Goal: Task Accomplishment & Management: Use online tool/utility

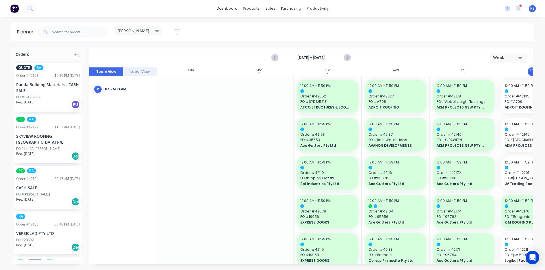
scroll to position [0, 103]
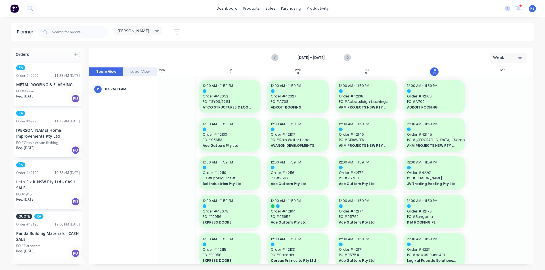
scroll to position [0, 103]
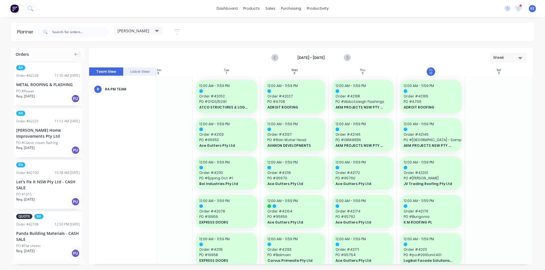
click at [199, 40] on div "[PERSON_NAME] Save new view None edit [PERSON_NAME] (Default) edit Iraking edit…" at bounding box center [284, 32] width 497 height 17
click at [347, 60] on icon "Next page" at bounding box center [346, 57] width 7 height 7
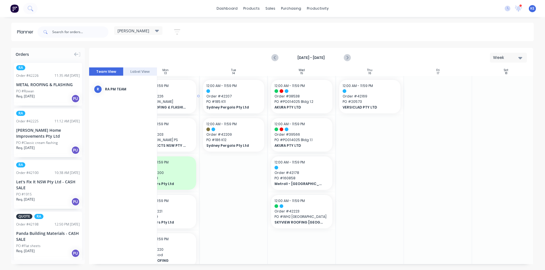
scroll to position [0, 92]
drag, startPoint x: 41, startPoint y: 83, endPoint x: 159, endPoint y: 111, distance: 121.1
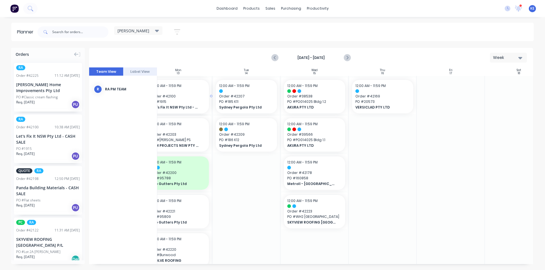
scroll to position [0, 73]
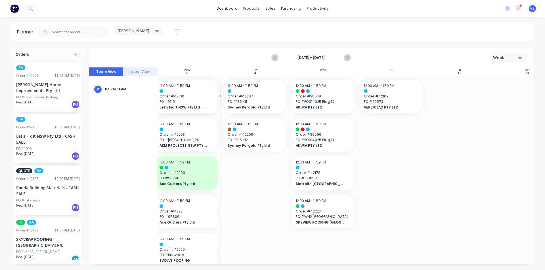
drag, startPoint x: 32, startPoint y: 140, endPoint x: 170, endPoint y: 145, distance: 138.2
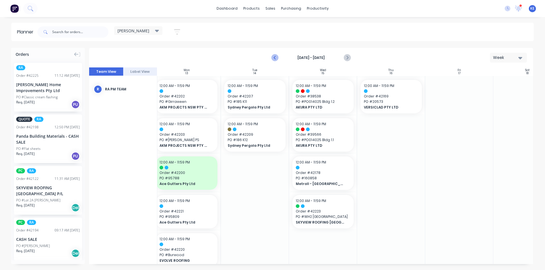
click at [277, 57] on icon "Previous page" at bounding box center [274, 57] width 7 height 7
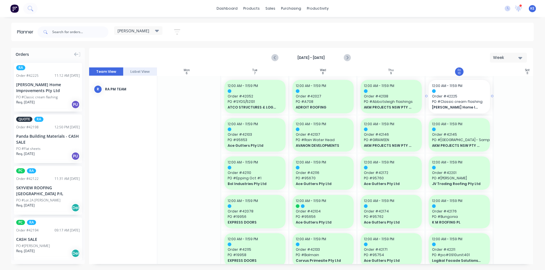
drag, startPoint x: 41, startPoint y: 88, endPoint x: 434, endPoint y: 157, distance: 399.1
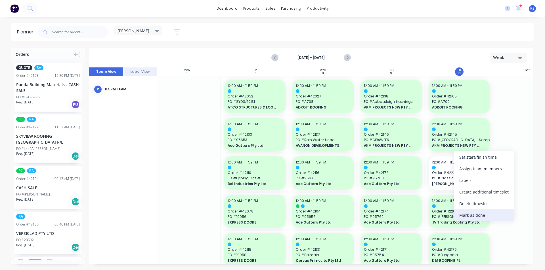
click at [479, 212] on div "Mark as done" at bounding box center [483, 216] width 61 height 12
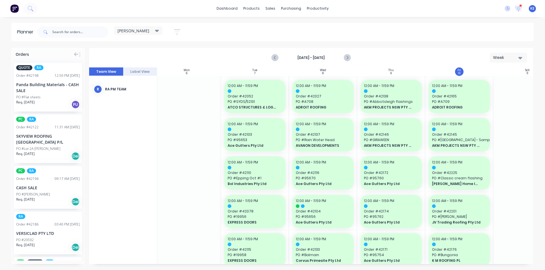
drag, startPoint x: 345, startPoint y: 61, endPoint x: 340, endPoint y: 63, distance: 5.0
click at [340, 63] on div "[DATE] - [DATE] Week" at bounding box center [311, 57] width 442 height 18
click at [341, 62] on div "[DATE] - [DATE]" at bounding box center [311, 58] width 78 height 10
click at [346, 59] on icon "Next page" at bounding box center [346, 58] width 3 height 5
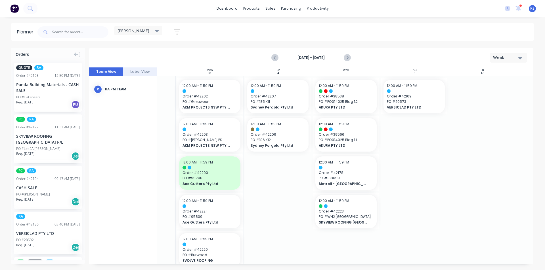
scroll to position [0, 48]
drag, startPoint x: 410, startPoint y: 109, endPoint x: 221, endPoint y: 173, distance: 199.3
click at [273, 58] on icon "Previous page" at bounding box center [274, 57] width 7 height 7
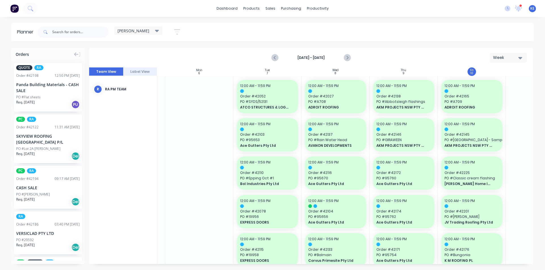
scroll to position [0, 81]
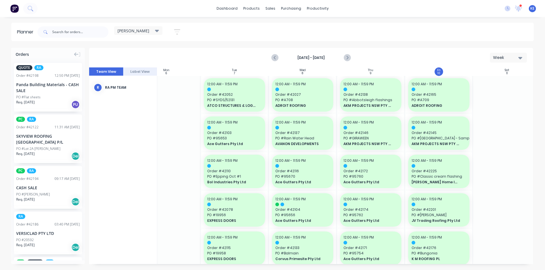
scroll to position [1, 69]
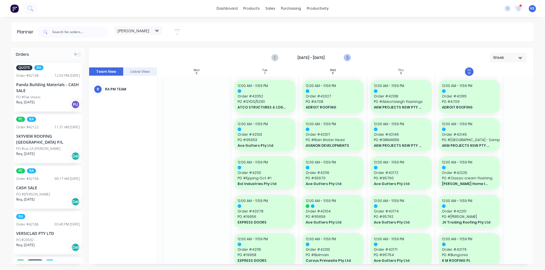
click at [349, 58] on icon "Next page" at bounding box center [346, 57] width 7 height 7
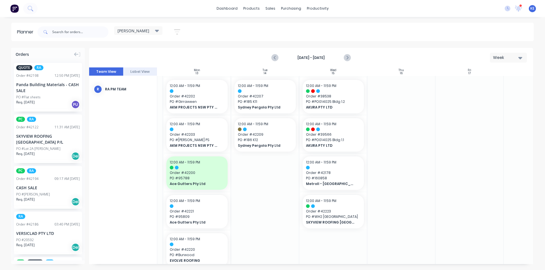
scroll to position [0, 31]
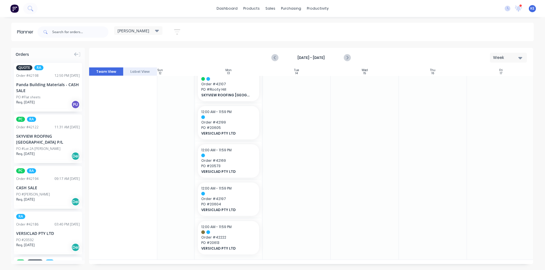
scroll to position [398, 31]
click at [309, 43] on div "Planner [PERSON_NAME] Save new view None edit [PERSON_NAME] (Default) edit Irak…" at bounding box center [272, 146] width 545 height 247
click at [310, 21] on div "dashboard products sales purchasing productivity dashboard products Product Cat…" at bounding box center [272, 135] width 545 height 270
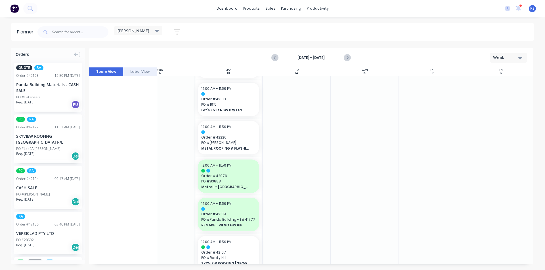
scroll to position [223, 31]
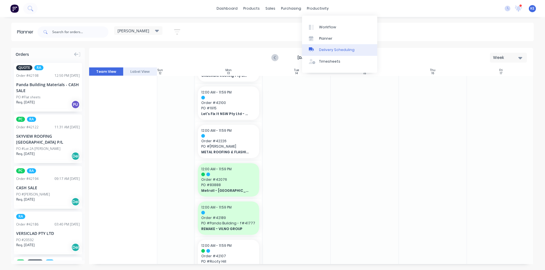
click at [326, 52] on div "Delivery Scheduling" at bounding box center [336, 49] width 35 height 5
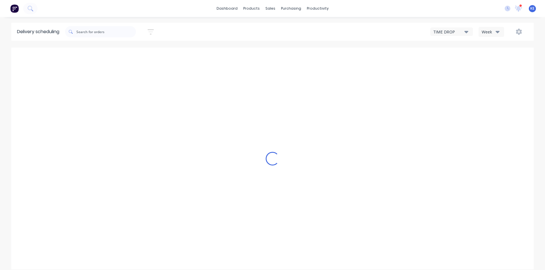
click at [485, 36] on button "Week" at bounding box center [491, 32] width 26 height 10
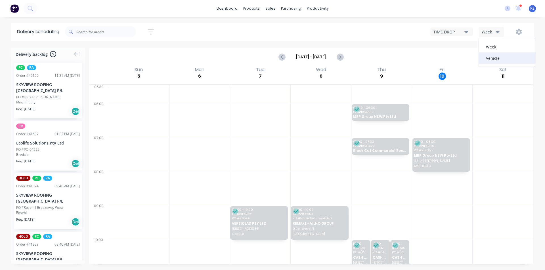
drag, startPoint x: 494, startPoint y: 71, endPoint x: 492, endPoint y: 61, distance: 10.2
click at [492, 61] on div "Delivery scheduling Sort by Most recent Created date Required date Order number…" at bounding box center [272, 147] width 545 height 248
drag, startPoint x: 490, startPoint y: 58, endPoint x: 488, endPoint y: 58, distance: 2.9
click at [490, 58] on div "[DATE] - [DATE]" at bounding box center [311, 57] width 442 height 18
click at [488, 33] on div "Week" at bounding box center [489, 32] width 16 height 6
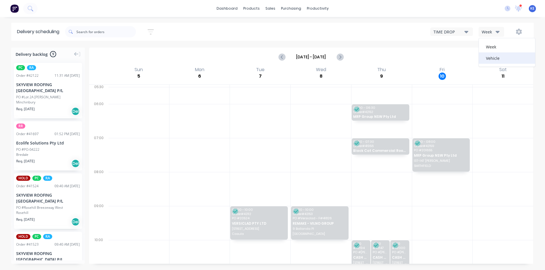
click at [486, 59] on div "Vehicle" at bounding box center [506, 57] width 56 height 11
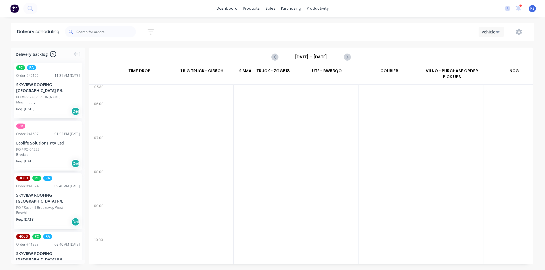
scroll to position [0, 0]
click at [334, 64] on div "[DATE] - [DATE]" at bounding box center [311, 57] width 442 height 18
click at [328, 57] on input "[DATE] - [DATE]" at bounding box center [311, 57] width 56 height 9
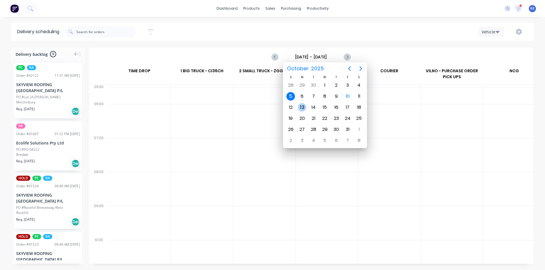
drag, startPoint x: 301, startPoint y: 112, endPoint x: 297, endPoint y: 113, distance: 3.8
click at [300, 114] on div "S M T W T F S 28 29 [DATE] 1 2 3 4 5 6 7 8 9 10 11 12 13 14 15 16 17 18 19 20 2…" at bounding box center [325, 110] width 80 height 71
click at [305, 106] on div "13" at bounding box center [302, 107] width 9 height 9
type input "[DATE] - [DATE]"
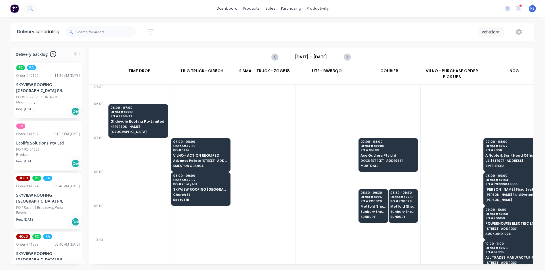
click at [397, 47] on div "Delivery scheduling Sort by Most recent Created date Required date Order number…" at bounding box center [272, 147] width 545 height 248
